Goal: Information Seeking & Learning: Learn about a topic

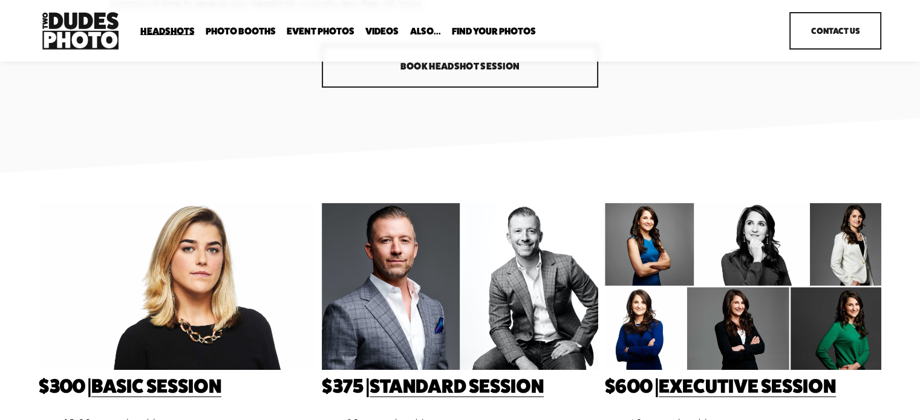
scroll to position [191, 0]
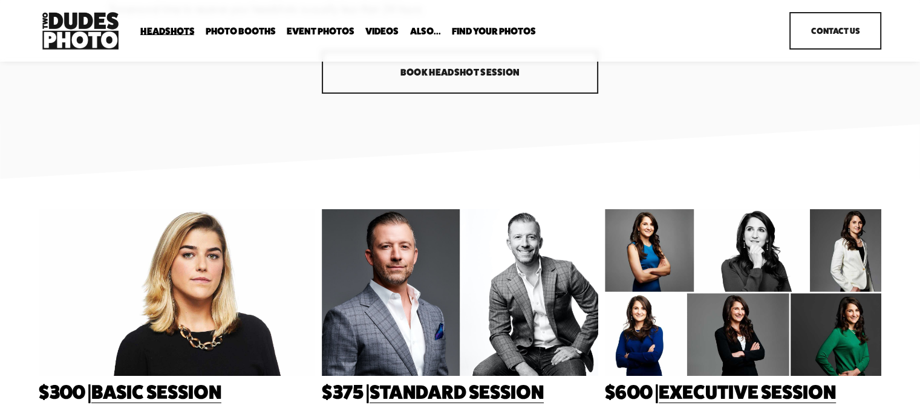
click at [165, 391] on link "Basic Session" at bounding box center [156, 393] width 130 height 24
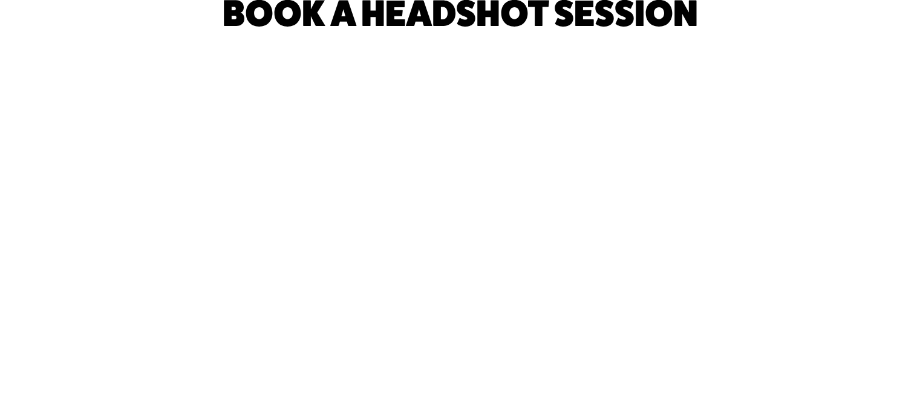
scroll to position [82, 0]
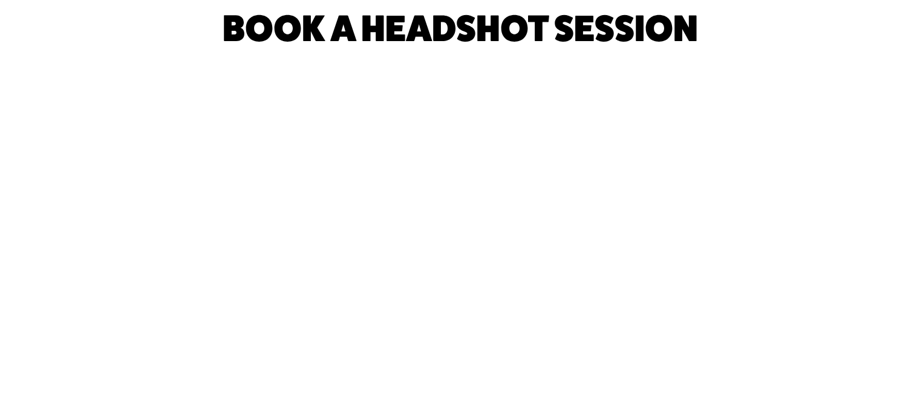
drag, startPoint x: 926, startPoint y: 2, endPoint x: 638, endPoint y: 57, distance: 293.3
click at [638, 57] on div "Book a Headshot Session" at bounding box center [460, 404] width 920 height 786
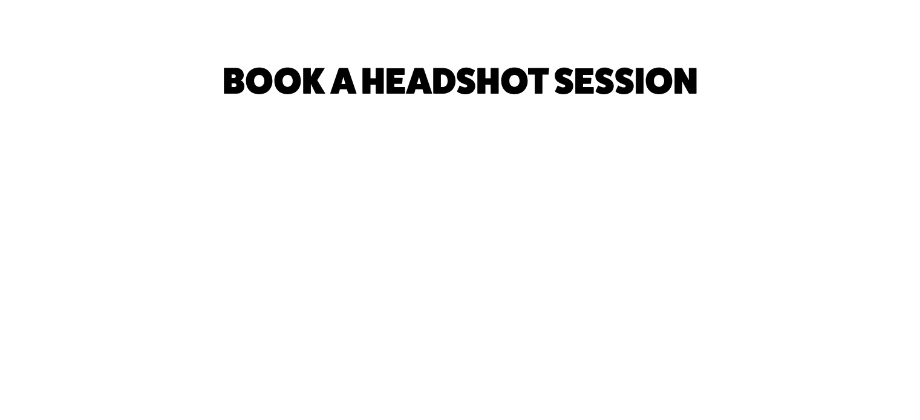
scroll to position [0, 0]
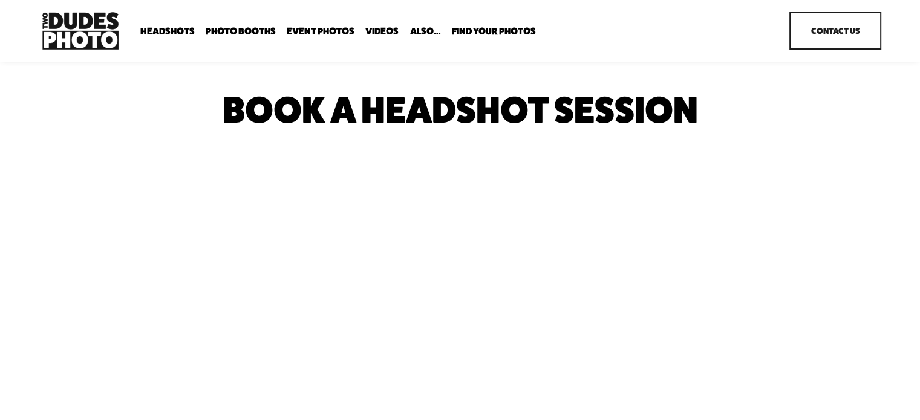
click at [843, 28] on link "Contact Us" at bounding box center [836, 31] width 92 height 38
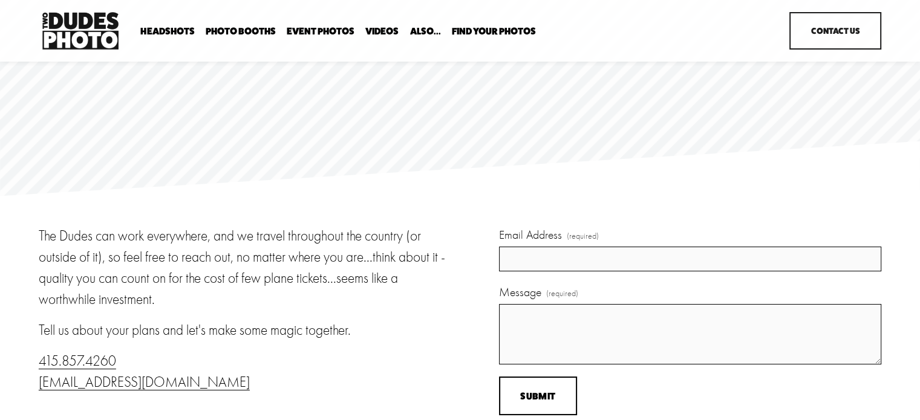
click at [71, 26] on img at bounding box center [80, 31] width 83 height 44
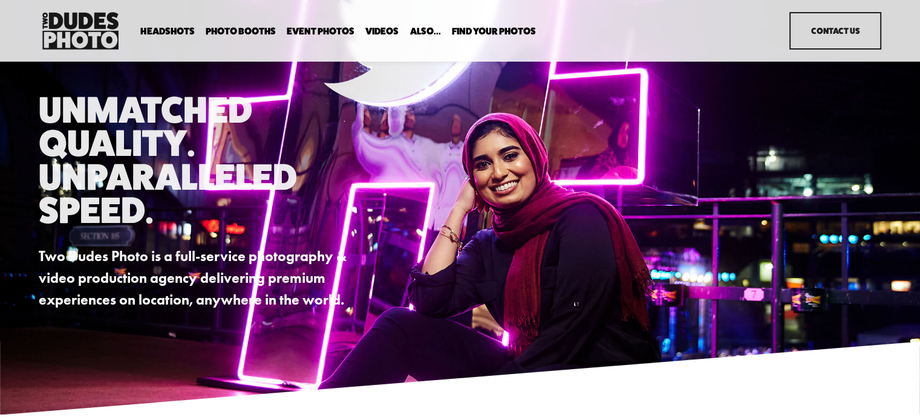
click at [0, 0] on span "Executive / VIP Portraits" at bounding box center [0, 0] width 0 height 0
